Goal: Information Seeking & Learning: Learn about a topic

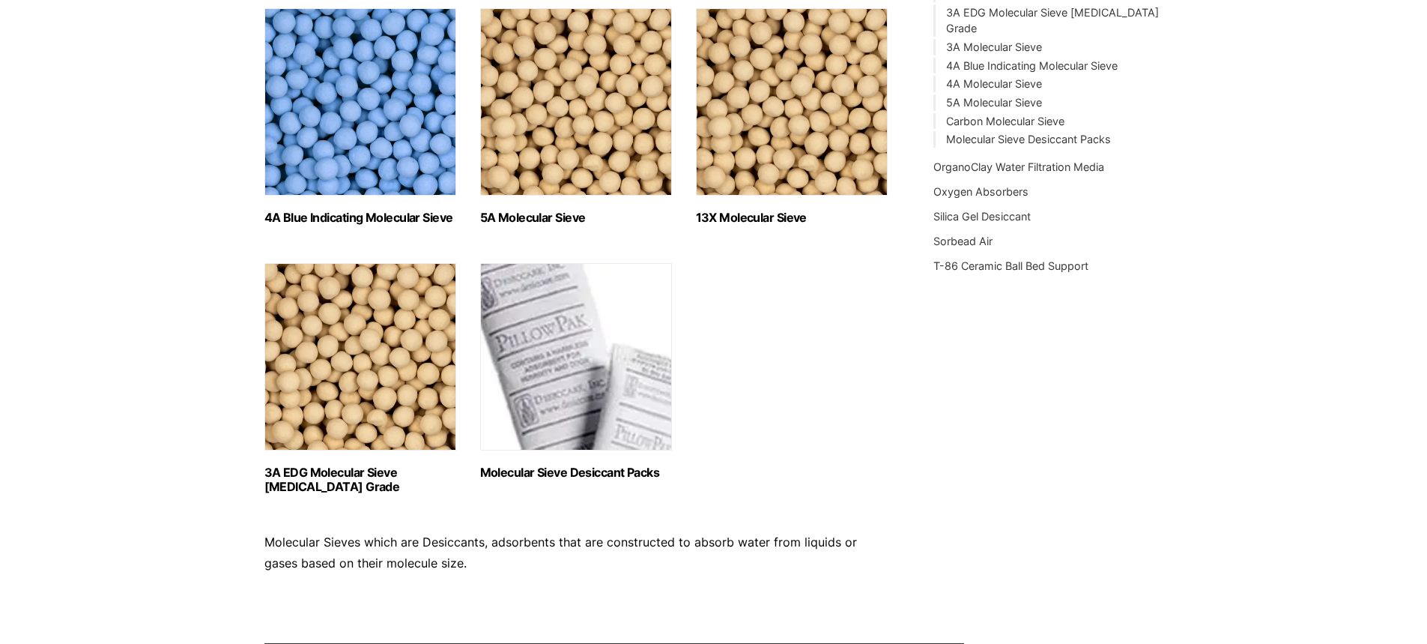
scroll to position [499, 0]
click at [1111, 278] on div "Molecular Sieve Desiccants and adsorbents that are constructed to absorb water …" at bounding box center [713, 125] width 899 height 928
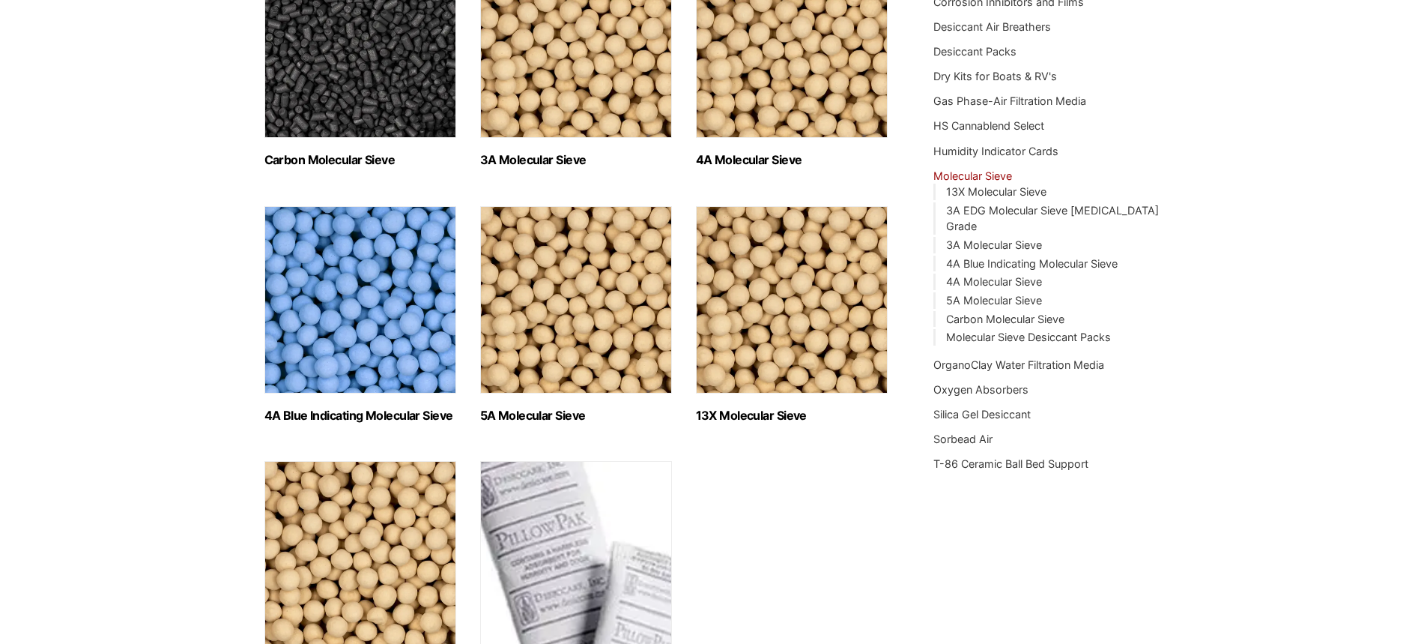
scroll to position [300, 0]
click at [1307, 297] on div "Our website has detected that you are using an outdated browser that will preve…" at bounding box center [713, 424] width 1427 height 1448
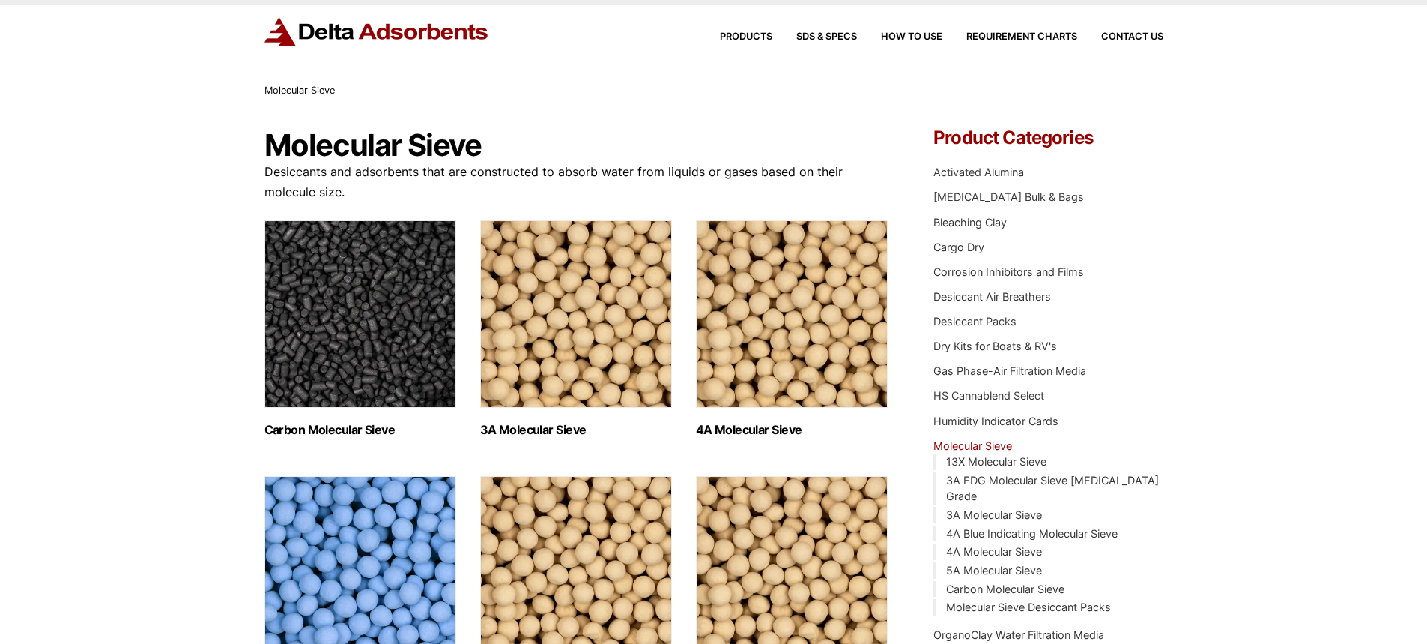
scroll to position [0, 0]
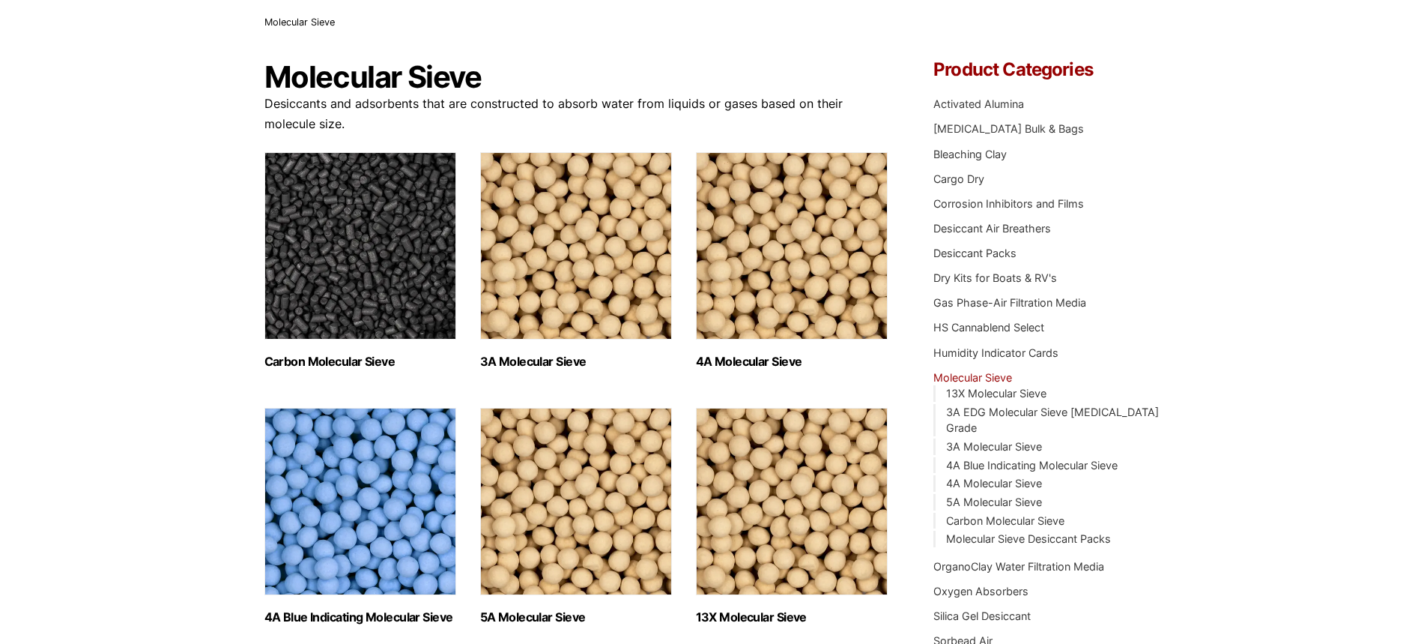
click at [1260, 231] on div "Our website has detected that you are using an outdated browser that will preve…" at bounding box center [713, 625] width 1427 height 1448
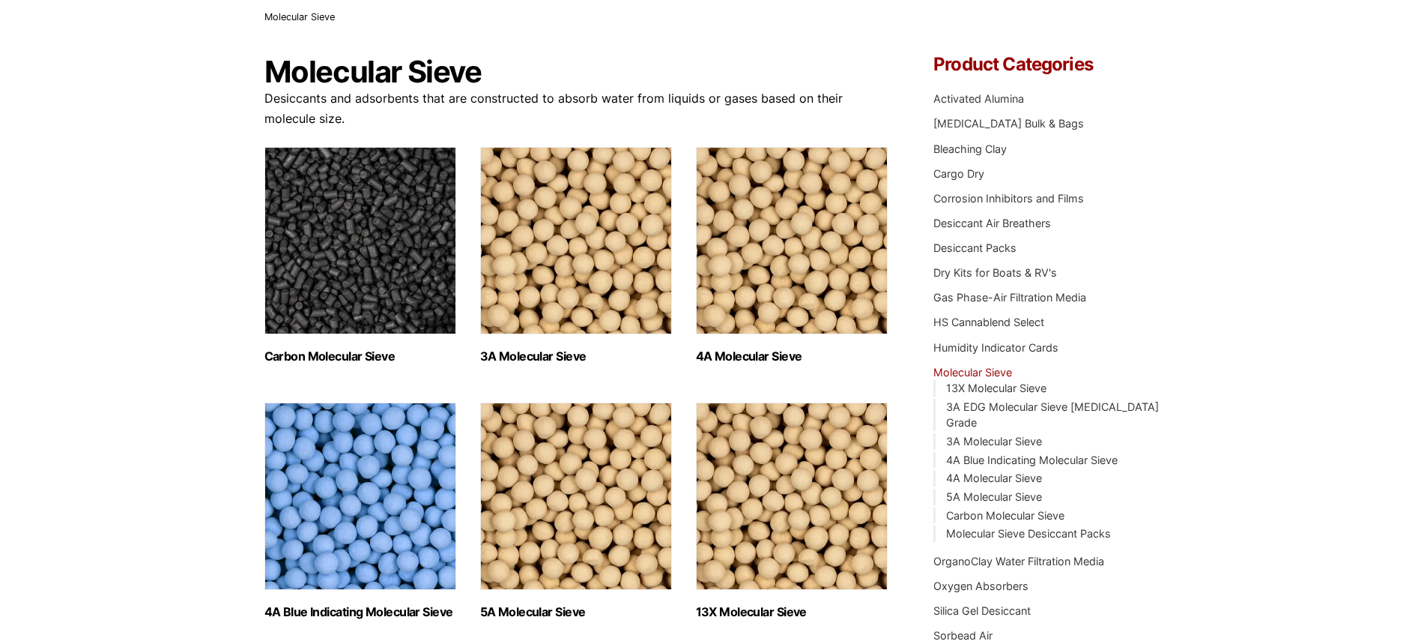
scroll to position [100, 0]
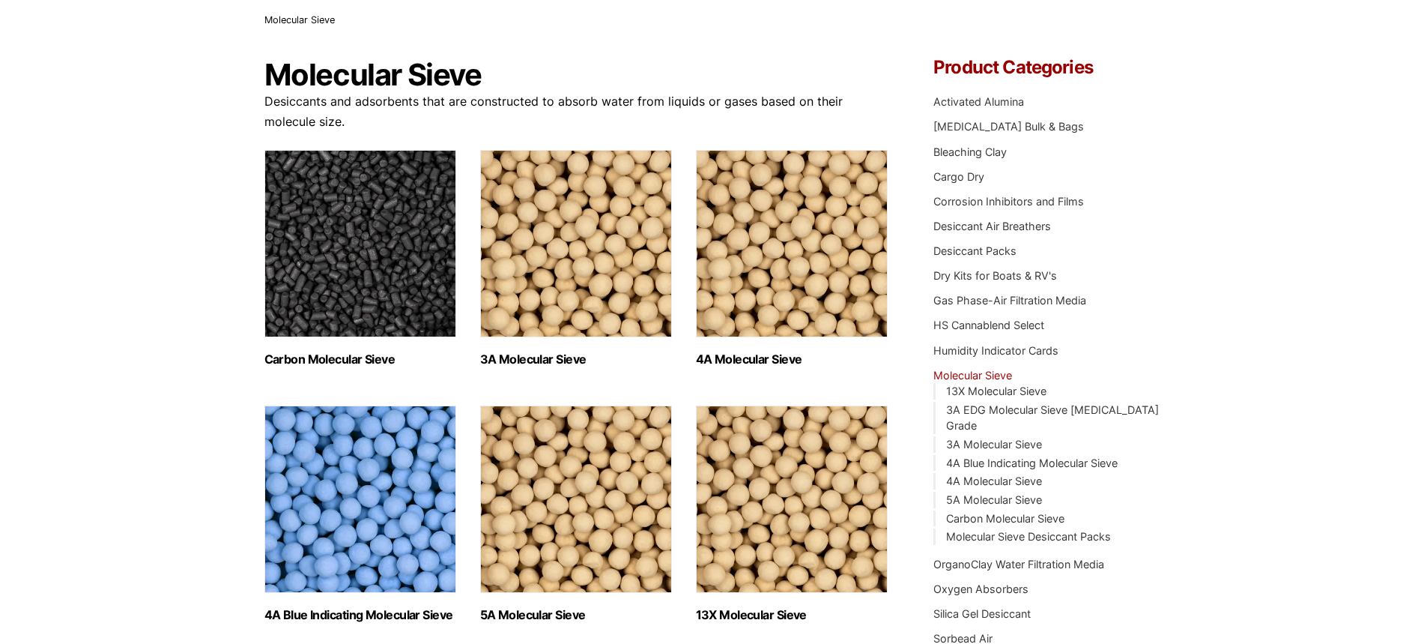
click at [620, 284] on img "Visit product category 3A Molecular Sieve" at bounding box center [576, 243] width 192 height 187
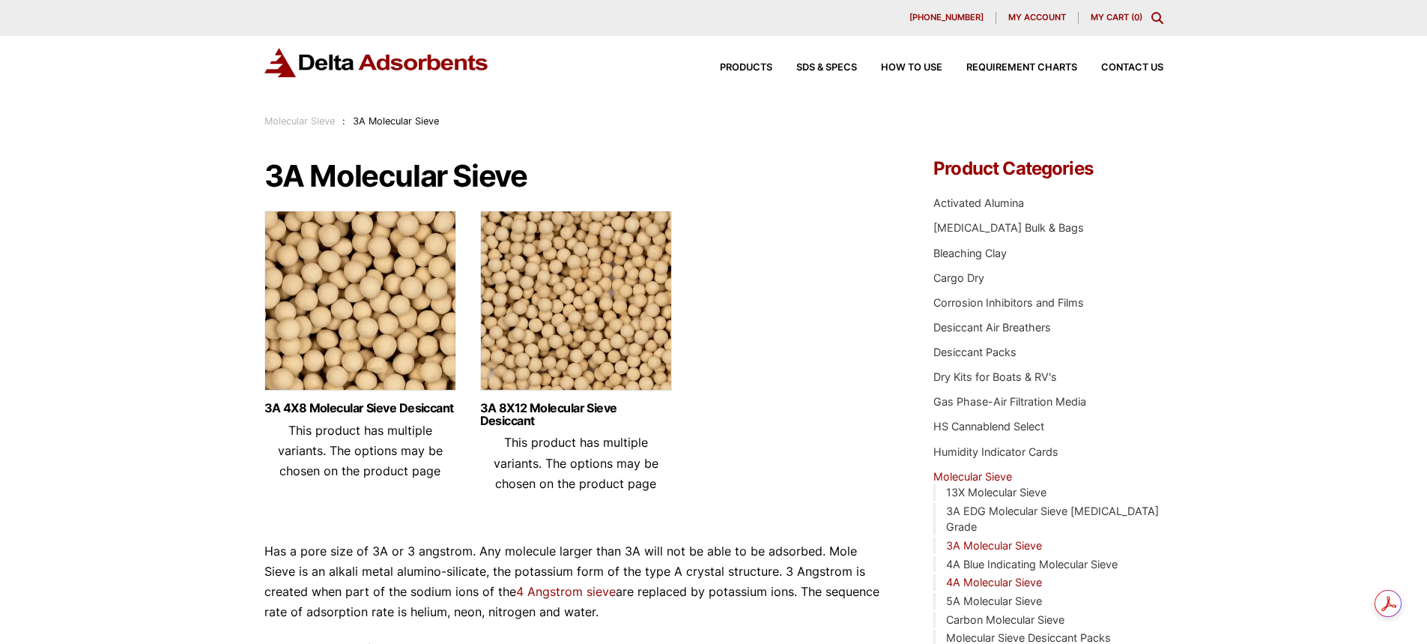
click at [993, 575] on link "4A Molecular Sieve" at bounding box center [994, 581] width 96 height 13
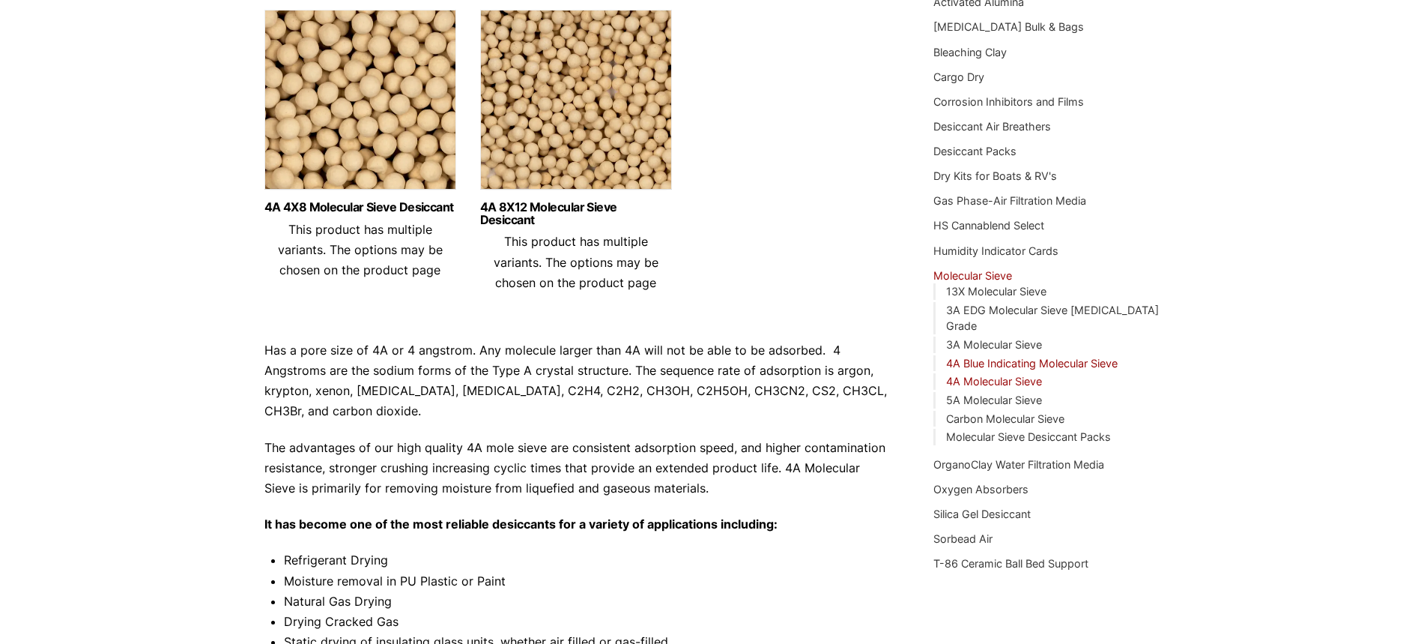
scroll to position [200, 0]
click at [988, 339] on link "3A Molecular Sieve" at bounding box center [994, 345] width 96 height 13
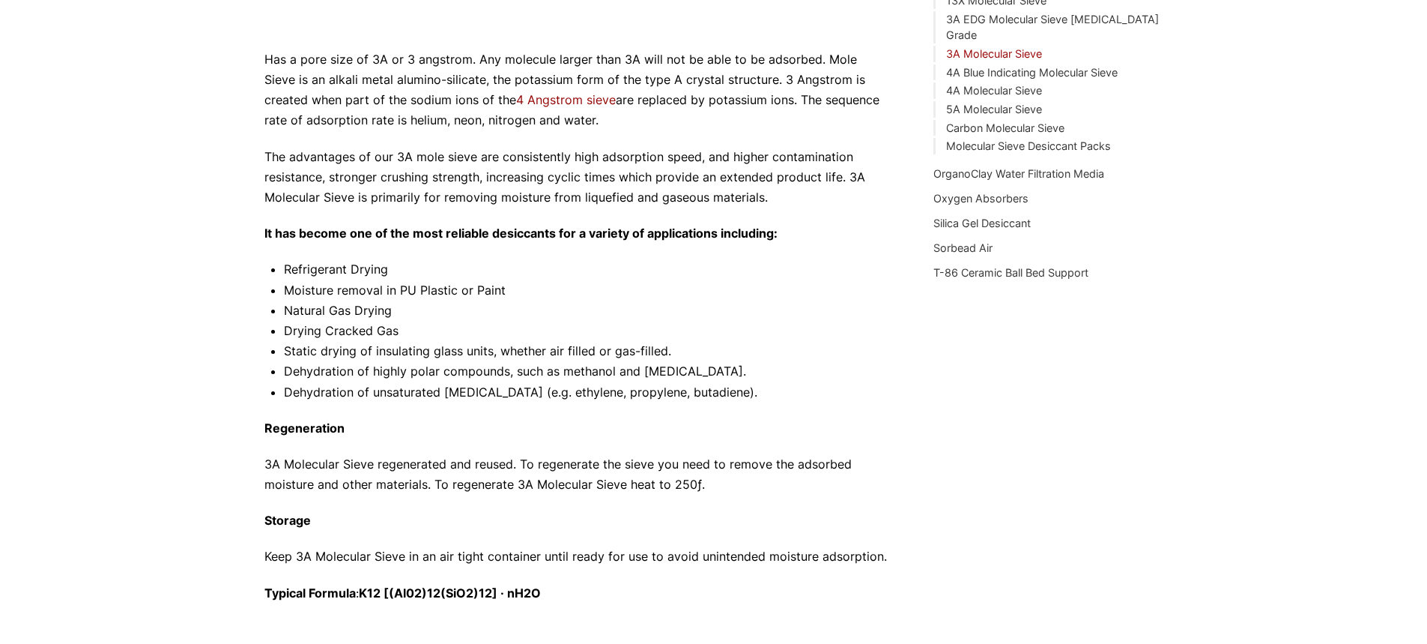
scroll to position [497, 0]
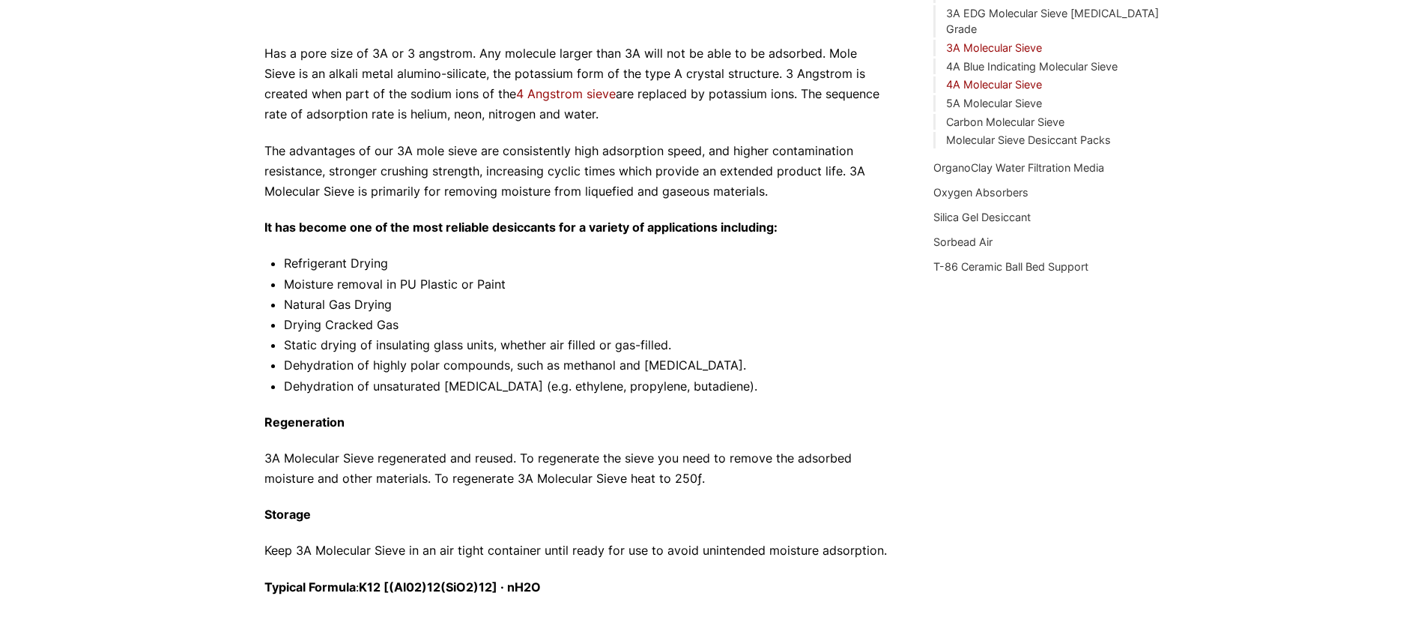
click at [994, 78] on link "4A Molecular Sieve" at bounding box center [994, 84] width 96 height 13
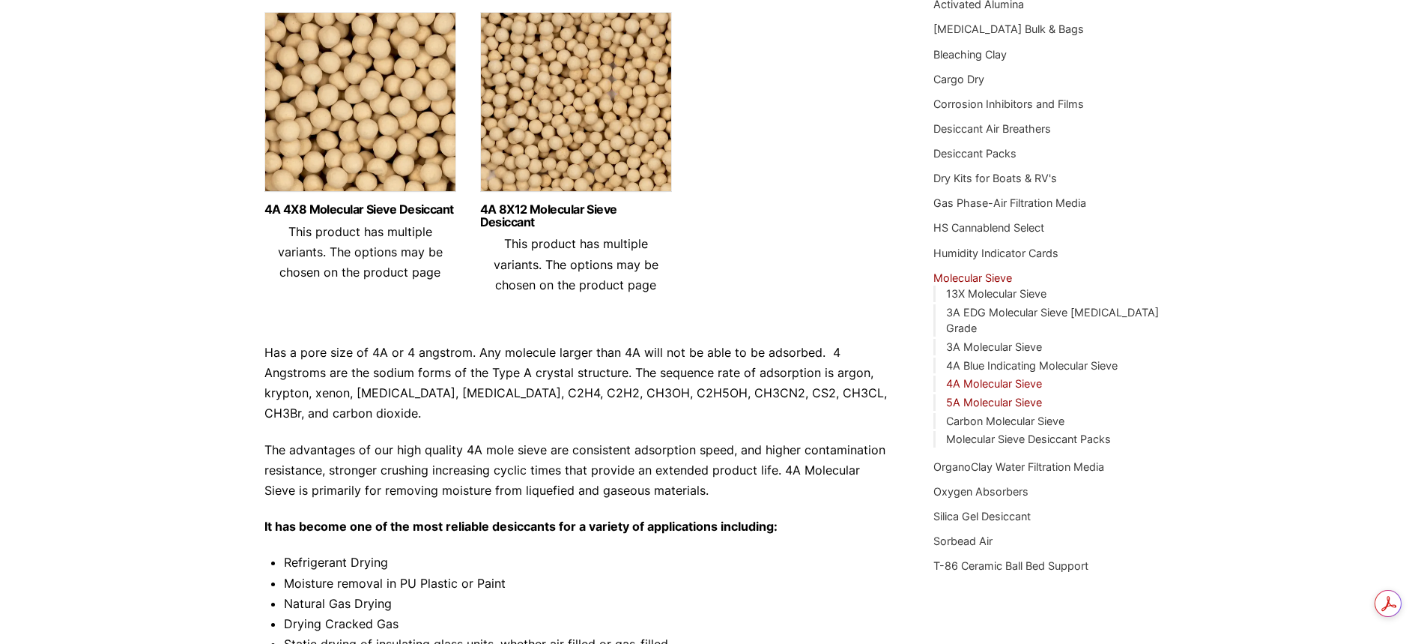
scroll to position [200, 0]
click at [1022, 394] on link "5A Molecular Sieve" at bounding box center [994, 400] width 96 height 13
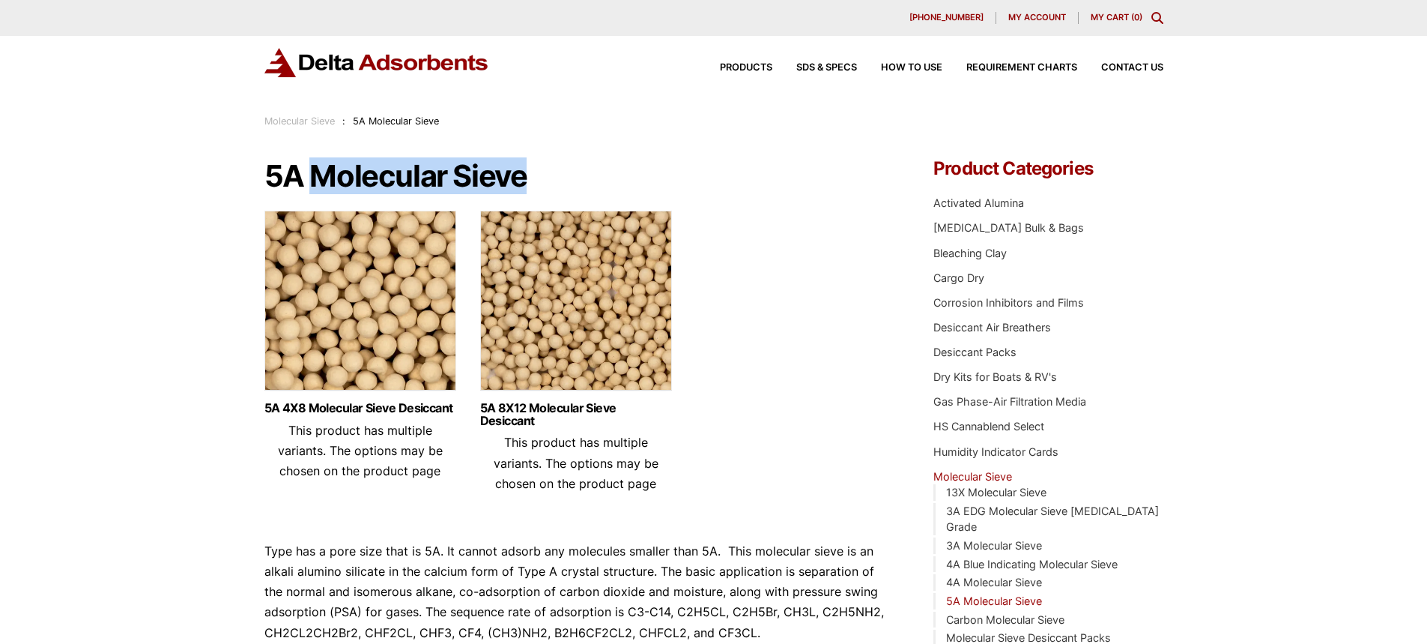
drag, startPoint x: 530, startPoint y: 169, endPoint x: 320, endPoint y: 181, distance: 210.8
click at [315, 183] on h1 "5A Molecular Sieve" at bounding box center [576, 176] width 625 height 33
copy h1 "Molecular Sieve"
click at [885, 261] on ul "5A 4X8 Molecular Sieve Desiccant This product has multiple variants. The option…" at bounding box center [576, 358] width 625 height 294
click at [1283, 362] on div "Our website has detected that you are using an outdated browser that will preve…" at bounding box center [713, 584] width 1427 height 1169
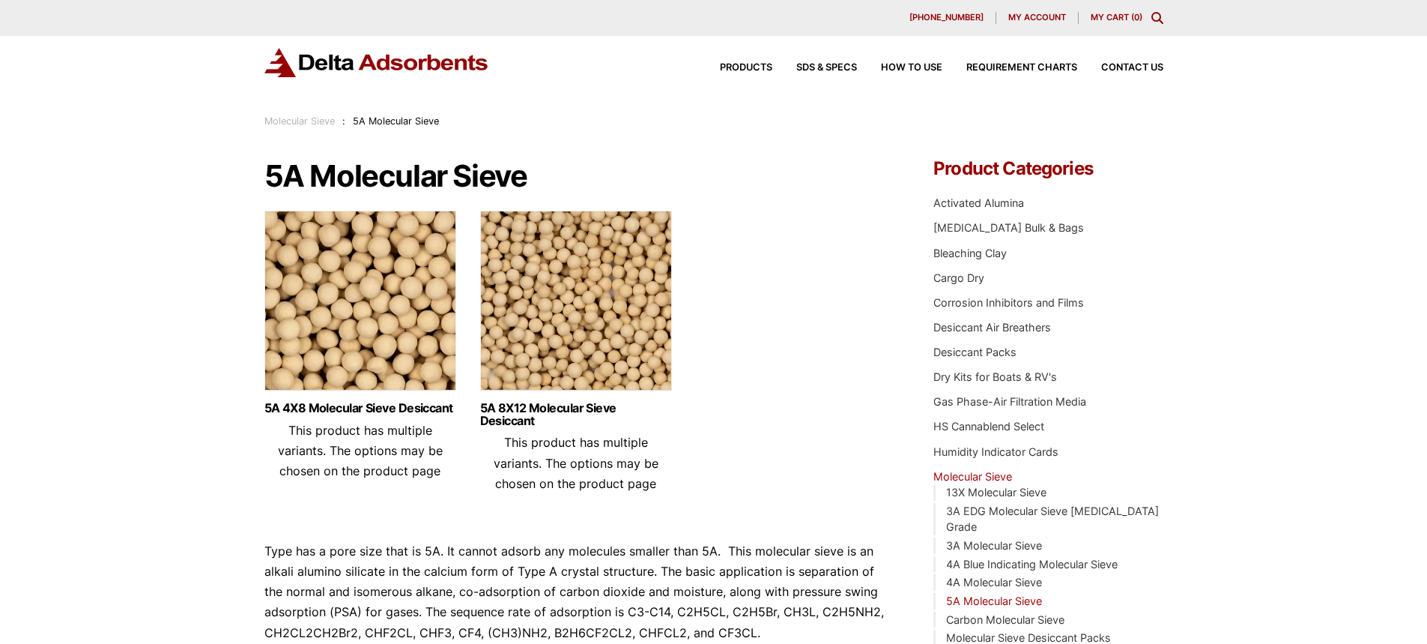
click at [1267, 273] on div "Our website has detected that you are using an outdated browser that will preve…" at bounding box center [713, 584] width 1427 height 1169
click at [1290, 305] on div "Our website has detected that you are using an outdated browser that will preve…" at bounding box center [713, 584] width 1427 height 1169
click at [739, 413] on ul "5A 4X8 Molecular Sieve Desiccant This product has multiple variants. The option…" at bounding box center [576, 358] width 625 height 294
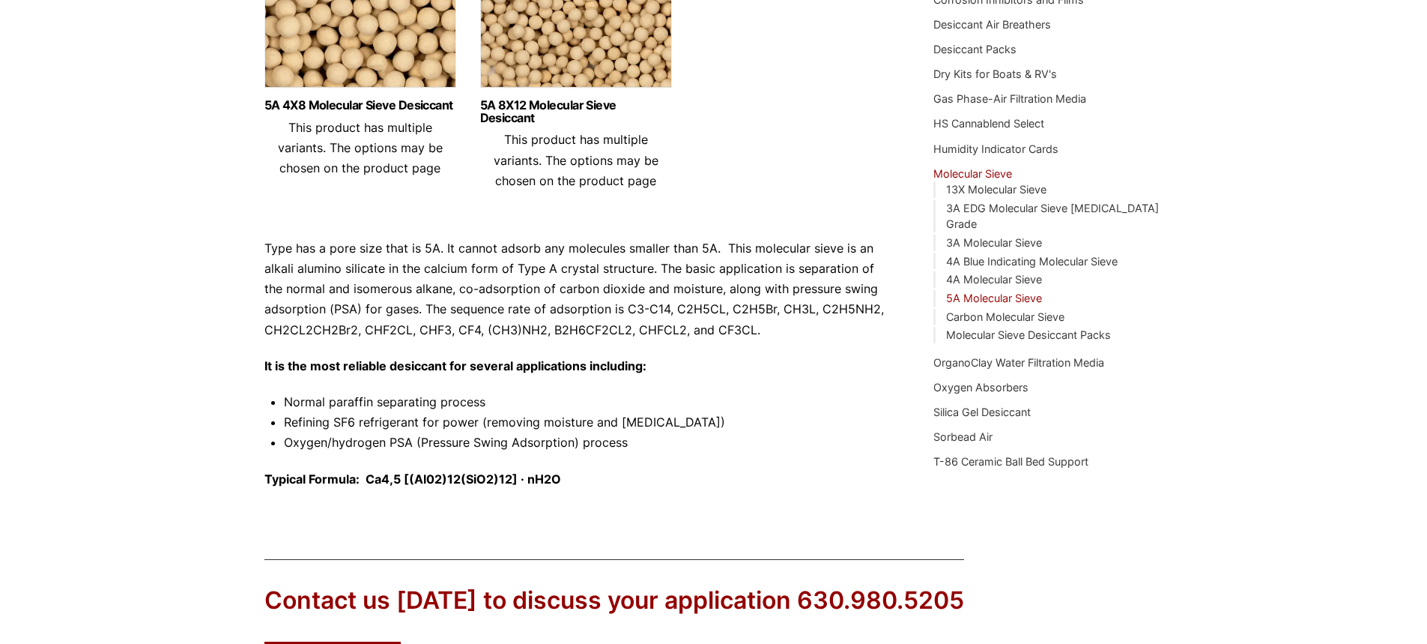
scroll to position [300, 0]
